Goal: Information Seeking & Learning: Compare options

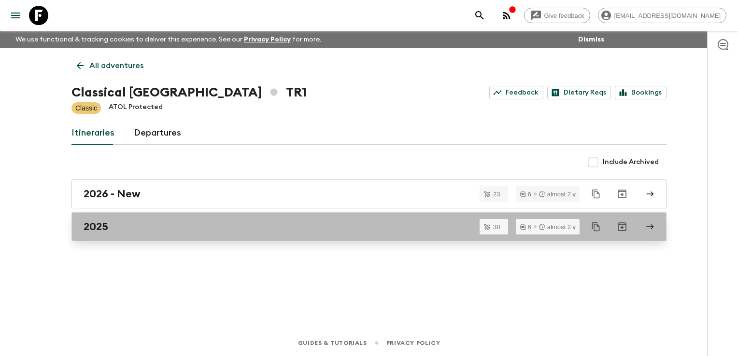
click at [108, 230] on div "2025" at bounding box center [360, 227] width 553 height 13
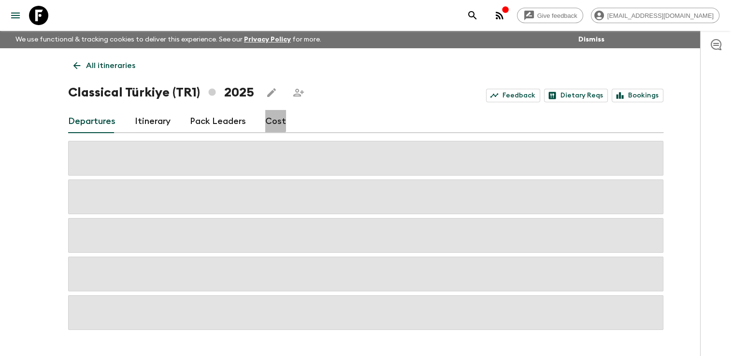
click at [271, 120] on link "Cost" at bounding box center [275, 121] width 21 height 23
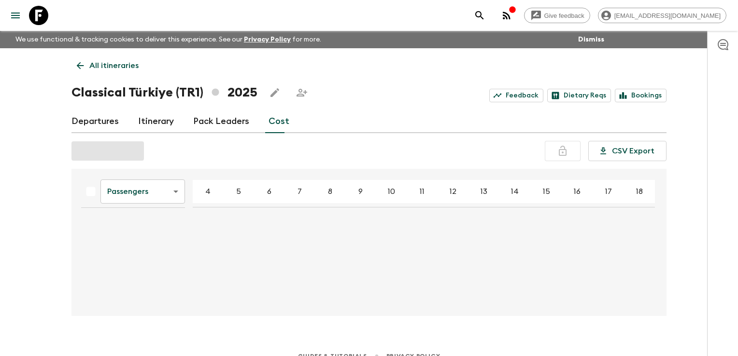
click at [172, 192] on body "Give feedback finance@sgatravel.co We use functional & tracking cookies to deli…" at bounding box center [369, 185] width 738 height 370
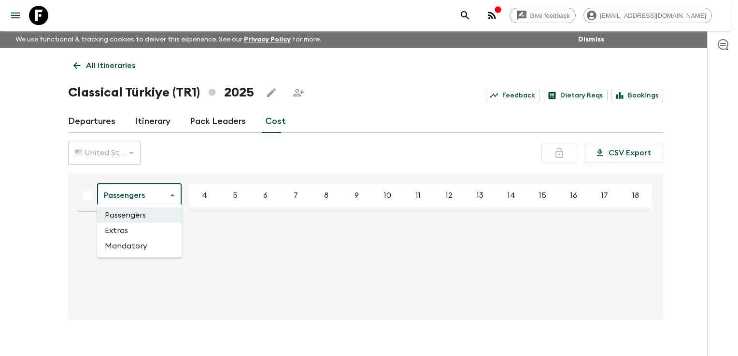
click at [172, 183] on div at bounding box center [369, 178] width 738 height 356
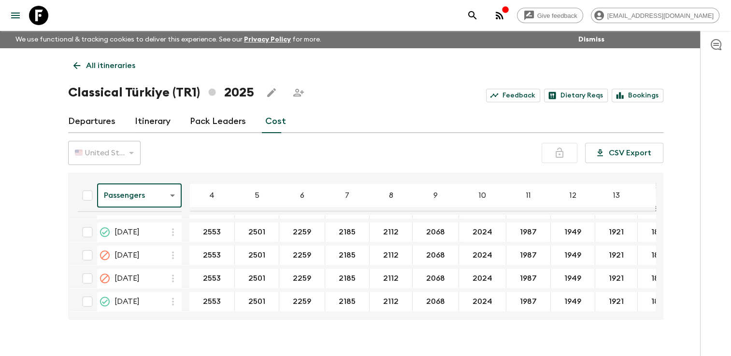
scroll to position [435, 0]
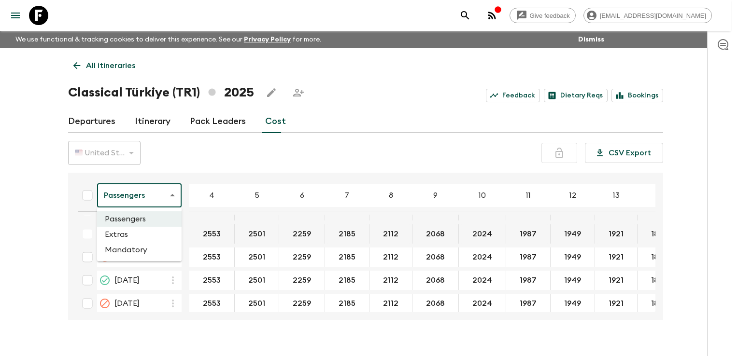
click at [171, 198] on body "Give feedback finance@sgatravel.co We use functional & tracking cookies to deli…" at bounding box center [369, 186] width 738 height 373
click at [151, 231] on li "Extras" at bounding box center [139, 234] width 85 height 15
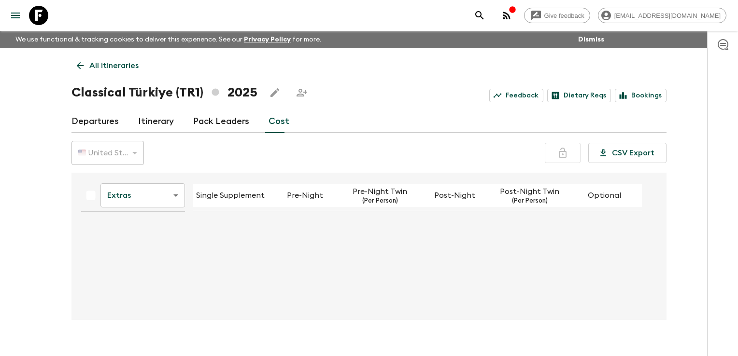
click at [174, 195] on body "Give feedback finance@sgatravel.co We use functional & tracking cookies to deli…" at bounding box center [369, 186] width 738 height 373
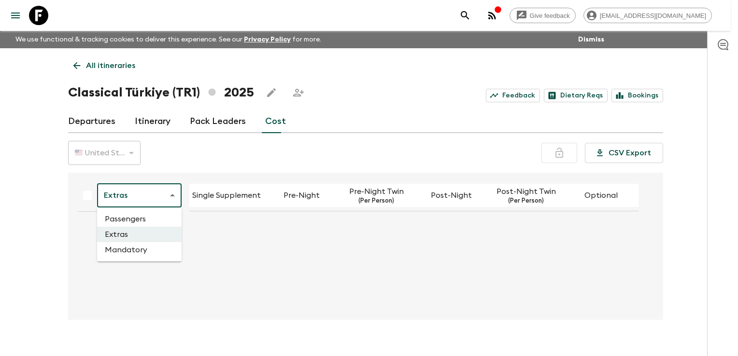
click at [149, 228] on li "Extras" at bounding box center [139, 234] width 85 height 15
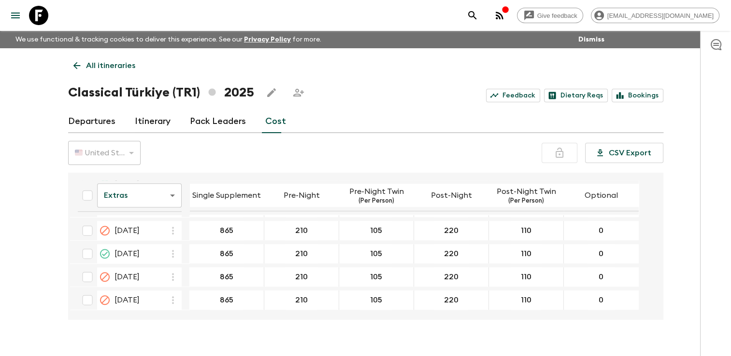
scroll to position [531, 0]
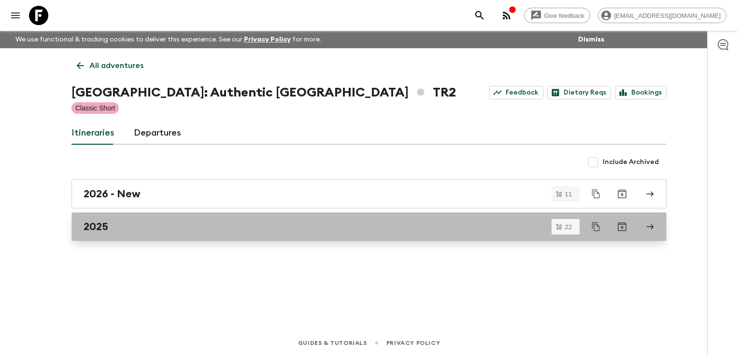
click at [112, 228] on div "2025" at bounding box center [360, 227] width 553 height 13
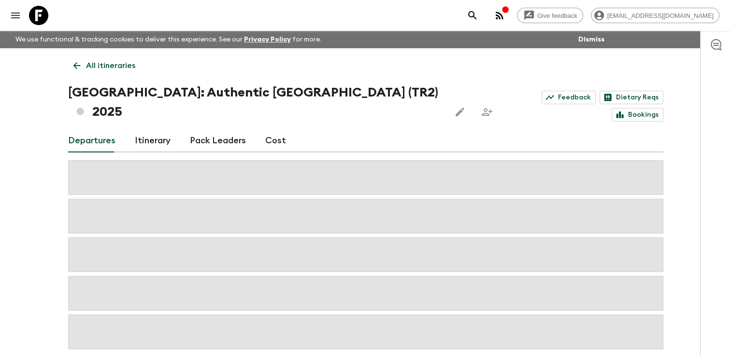
click at [265, 129] on link "Cost" at bounding box center [275, 140] width 21 height 23
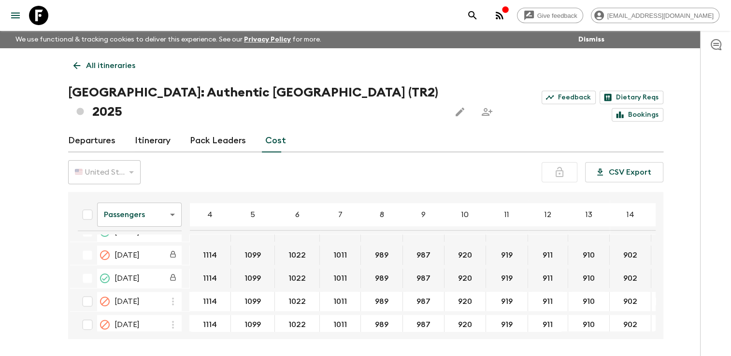
scroll to position [338, 0]
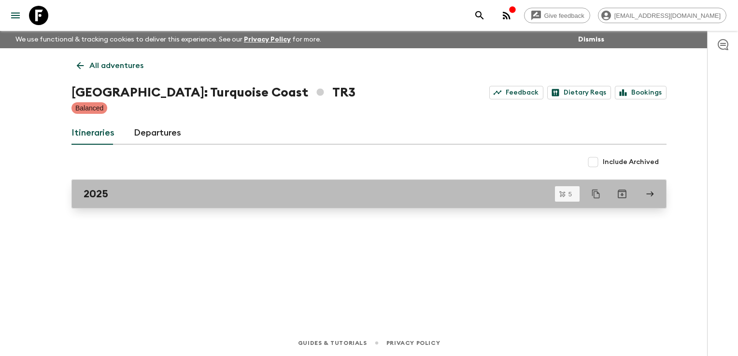
click at [145, 191] on div "2025" at bounding box center [360, 194] width 553 height 13
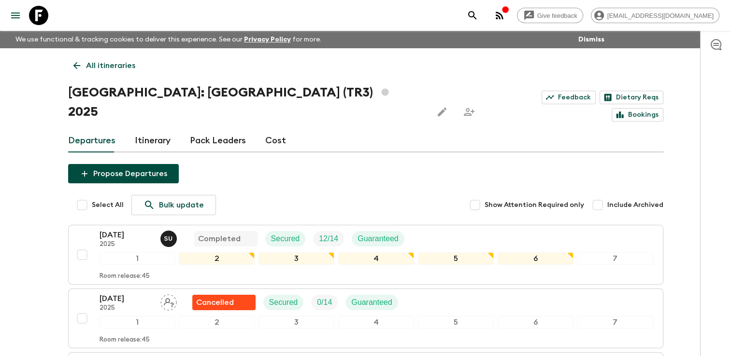
click at [274, 129] on link "Cost" at bounding box center [275, 140] width 21 height 23
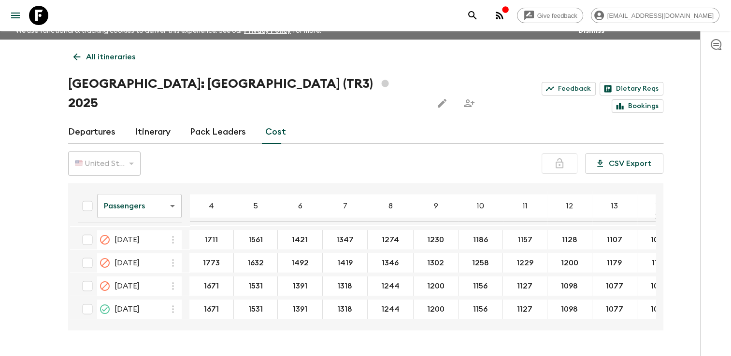
scroll to position [17, 0]
